Goal: Transaction & Acquisition: Purchase product/service

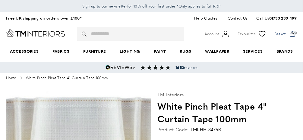
click at [296, 32] on span at bounding box center [286, 34] width 23 height 9
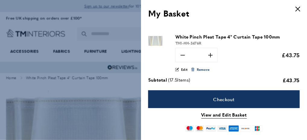
click at [197, 68] on span "Remove" at bounding box center [203, 69] width 13 height 5
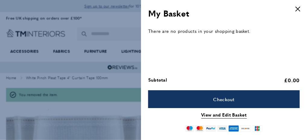
click at [299, 7] on icon "cross" at bounding box center [298, 9] width 5 height 5
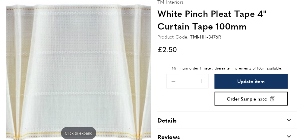
scroll to position [95, 0]
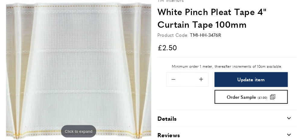
click at [184, 78] on input "****" at bounding box center [187, 80] width 15 height 14
type input "*"
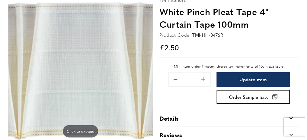
scroll to position [0, 226]
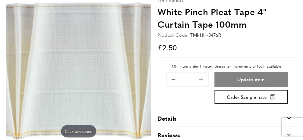
click at [231, 77] on button "Update item" at bounding box center [251, 79] width 73 height 15
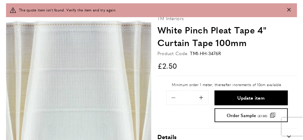
type input "*"
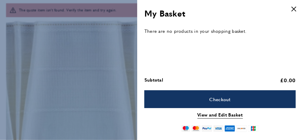
scroll to position [0, 230]
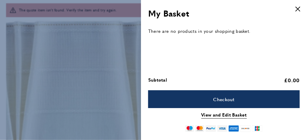
click at [297, 7] on icon "cross" at bounding box center [298, 9] width 5 height 5
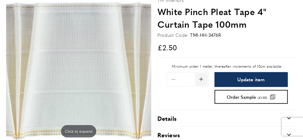
scroll to position [0, 339]
click at [186, 80] on input "*" at bounding box center [187, 80] width 15 height 14
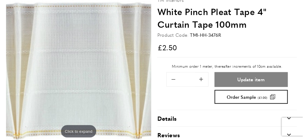
click at [225, 78] on button "Update item" at bounding box center [251, 79] width 73 height 15
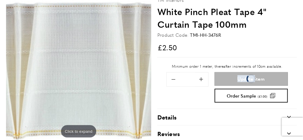
click at [225, 78] on div "Update item Order Sample (£1.00)" at bounding box center [251, 88] width 73 height 33
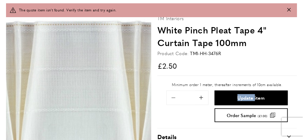
scroll to position [0, 345]
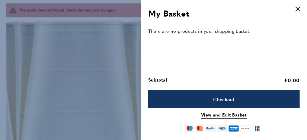
drag, startPoint x: 225, startPoint y: 78, endPoint x: 298, endPoint y: 9, distance: 99.7
click at [298, 9] on icon "Close panel" at bounding box center [298, 9] width 5 height 5
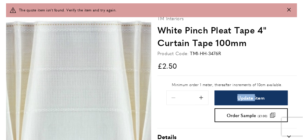
scroll to position [0, 453]
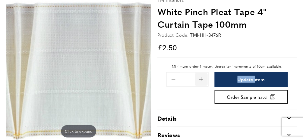
click at [202, 79] on span "Add 0.1 to quantity" at bounding box center [201, 79] width 13 height 13
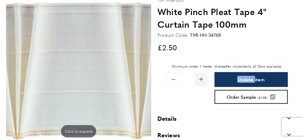
click at [202, 79] on span "Add 0.1 to quantity" at bounding box center [201, 79] width 13 height 13
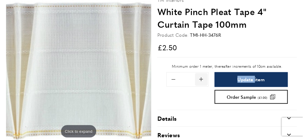
click at [202, 79] on span "Add 0.1 to quantity" at bounding box center [201, 79] width 13 height 13
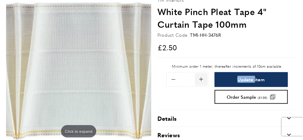
click at [202, 79] on span "Add 0.1 to quantity" at bounding box center [201, 79] width 13 height 13
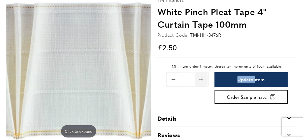
click at [202, 79] on span "Add 0.1 to quantity" at bounding box center [201, 79] width 13 height 13
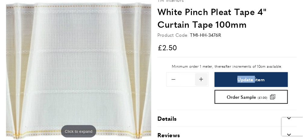
click at [202, 79] on span "Add 0.1 to quantity" at bounding box center [201, 79] width 13 height 13
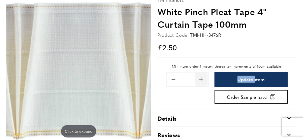
click at [202, 79] on span "Add 0.1 to quantity" at bounding box center [201, 79] width 13 height 13
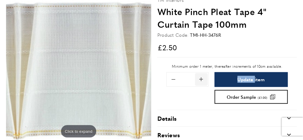
click at [202, 79] on span "Add 0.1 to quantity" at bounding box center [201, 79] width 13 height 13
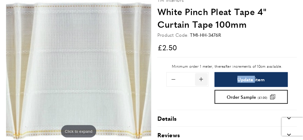
click at [202, 79] on span "Add 0.1 to quantity" at bounding box center [201, 79] width 13 height 13
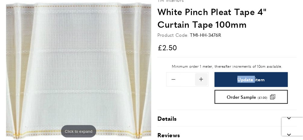
click at [202, 79] on span "Add 0.1 to quantity" at bounding box center [201, 79] width 13 height 13
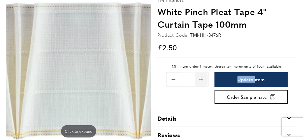
click at [202, 79] on span "Add 0.1 to quantity" at bounding box center [201, 79] width 13 height 13
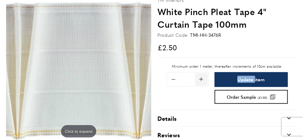
click at [202, 79] on span "Add 0.1 to quantity" at bounding box center [201, 79] width 13 height 13
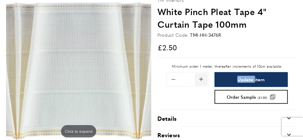
click at [202, 79] on span "Add 0.1 to quantity" at bounding box center [201, 79] width 13 height 13
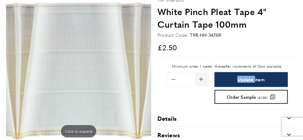
click at [202, 79] on span "Add 0.1 to quantity" at bounding box center [201, 79] width 13 height 13
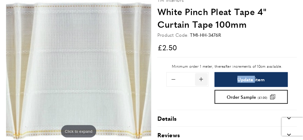
click at [202, 79] on span "Add 0.1 to quantity" at bounding box center [201, 79] width 13 height 13
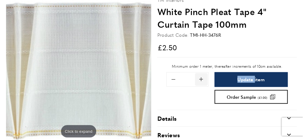
click at [202, 79] on span "Add 0.1 to quantity" at bounding box center [201, 79] width 13 height 13
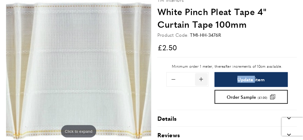
click at [202, 79] on span "Add 0.1 to quantity" at bounding box center [201, 79] width 13 height 13
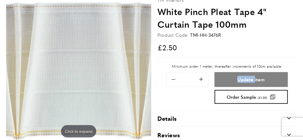
click at [248, 78] on span "Update item" at bounding box center [251, 79] width 27 height 5
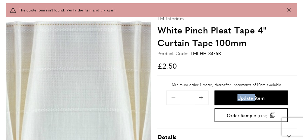
type input "*"
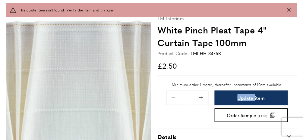
scroll to position [0, 690]
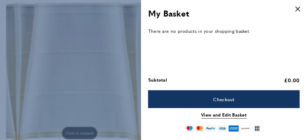
click at [299, 8] on icon "cross" at bounding box center [298, 9] width 5 height 5
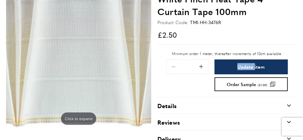
scroll to position [109, 0]
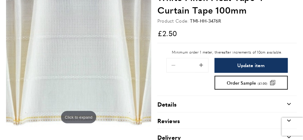
click at [185, 65] on input "*" at bounding box center [187, 66] width 15 height 14
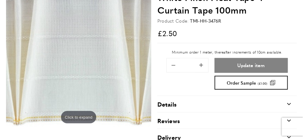
click at [254, 65] on span "Update item" at bounding box center [251, 65] width 27 height 5
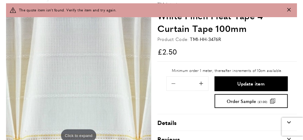
type input "*"
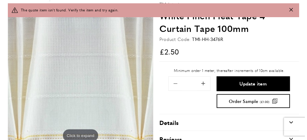
scroll to position [0, 920]
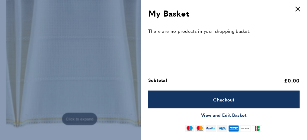
click at [224, 117] on link "View and Edit Basket" at bounding box center [224, 115] width 46 height 7
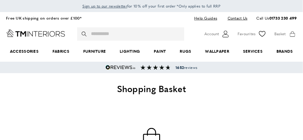
click at [291, 34] on div "basket basket-added Basket 0 Go to cart My Basket 10 of 0 products in cart disp…" at bounding box center [286, 34] width 23 height 9
